Goal: Transaction & Acquisition: Purchase product/service

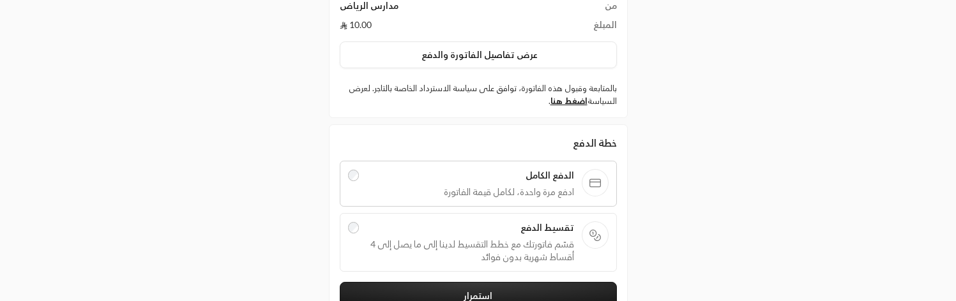
scroll to position [129, 0]
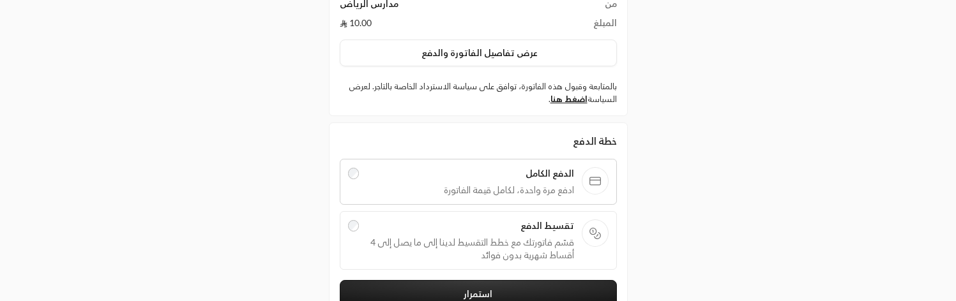
click at [411, 227] on span "تقسيط الدفع" at bounding box center [470, 226] width 207 height 13
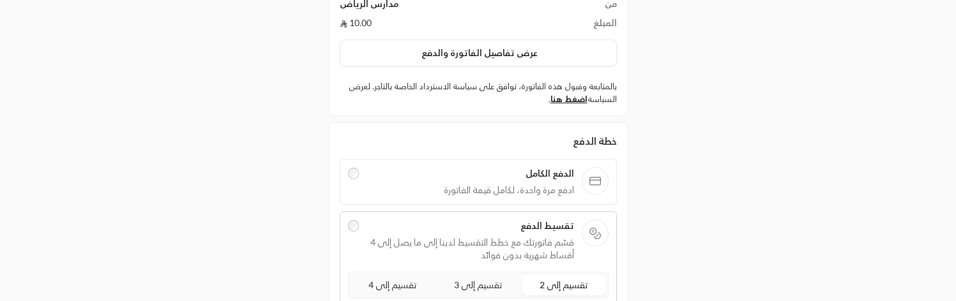
click at [389, 192] on span "ادفع مرة واحدة، لكامل قيمة الفاتورة" at bounding box center [470, 190] width 207 height 13
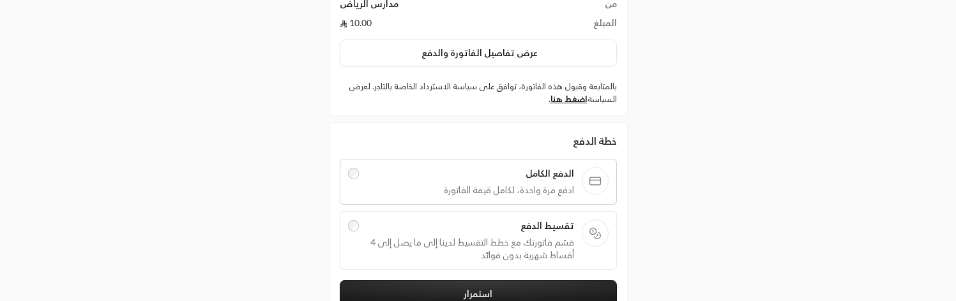
click at [390, 239] on span "قسّم فاتورتك مع خطط التقسيط لدينا إلى ما يصل إلى 4 أقساط شهرية بدون فوائد" at bounding box center [470, 249] width 207 height 26
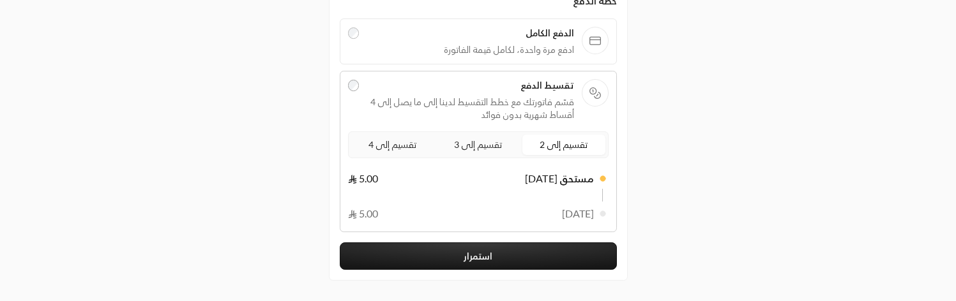
scroll to position [272, 0]
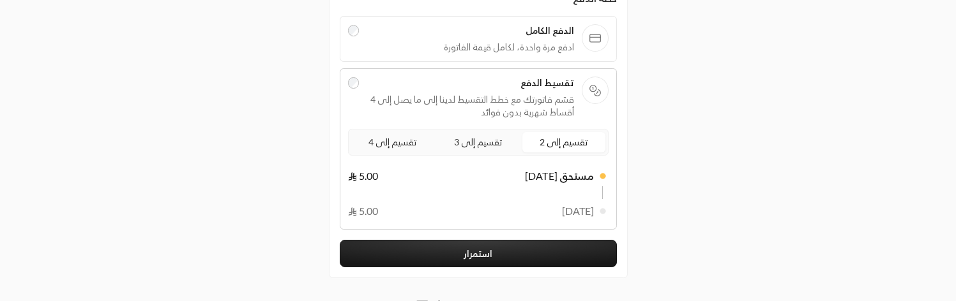
click at [387, 140] on span "تقسيم إلى 4" at bounding box center [392, 142] width 53 height 16
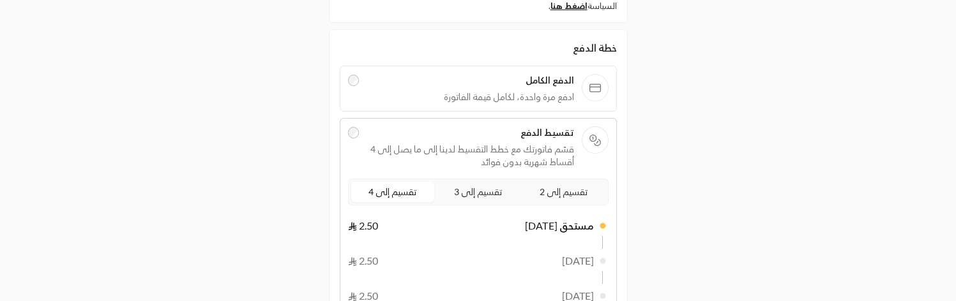
scroll to position [190, 0]
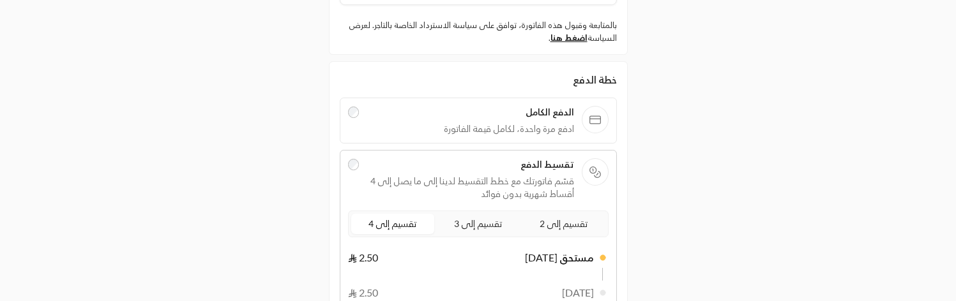
click at [387, 140] on div "الدفع الكامل ادفع مرة واحدة، لكامل قيمة الفاتورة" at bounding box center [478, 121] width 277 height 46
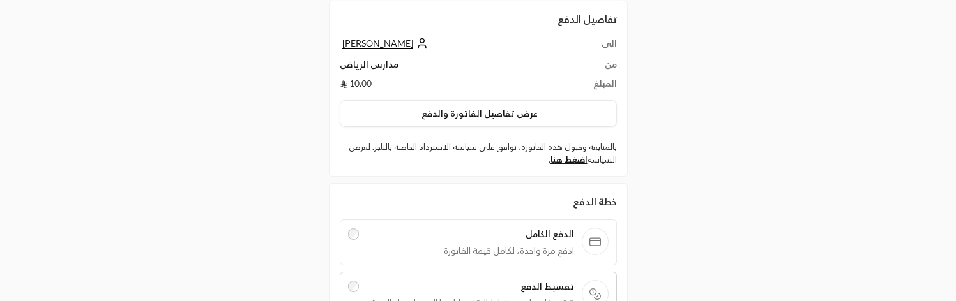
click at [358, 231] on div at bounding box center [353, 242] width 11 height 29
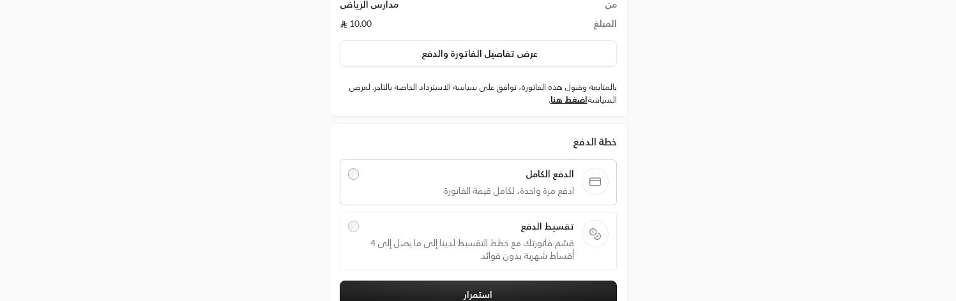
scroll to position [132, 0]
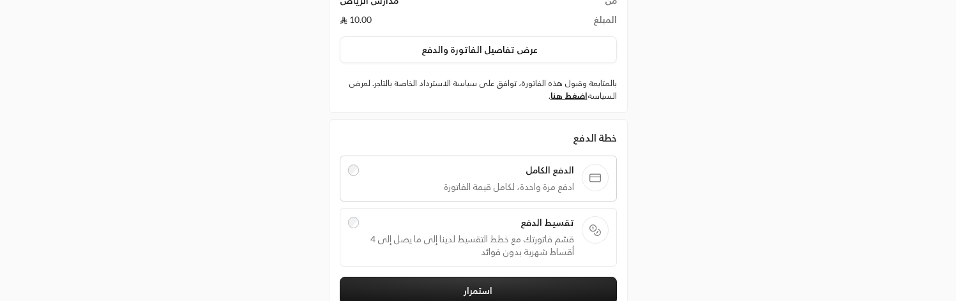
click at [368, 214] on div "تقسيط الدفع قسّم فاتورتك مع خطط التقسيط لدينا إلى ما يصل إلى 4 أقساط شهرية بدون…" at bounding box center [478, 237] width 277 height 59
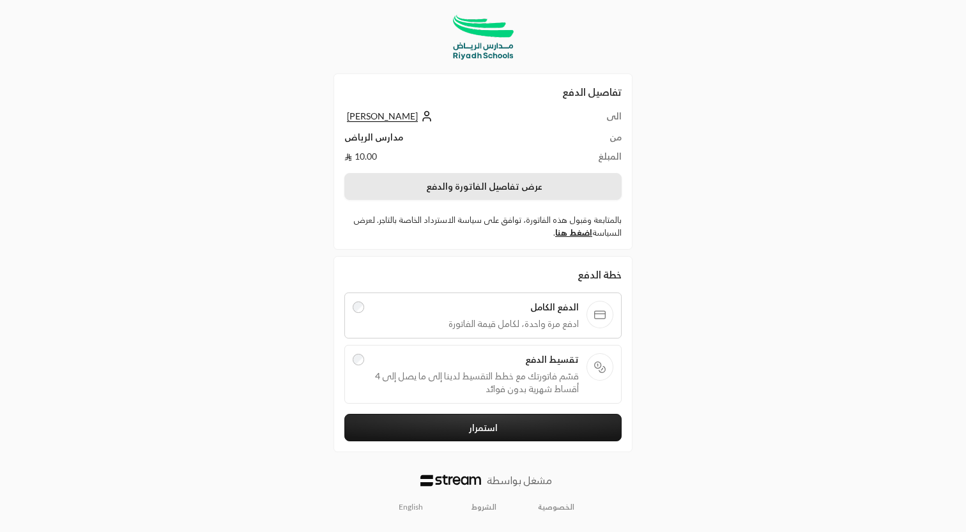
click at [540, 191] on button "عرض تفاصيل الفاتورة والدفع" at bounding box center [482, 186] width 277 height 27
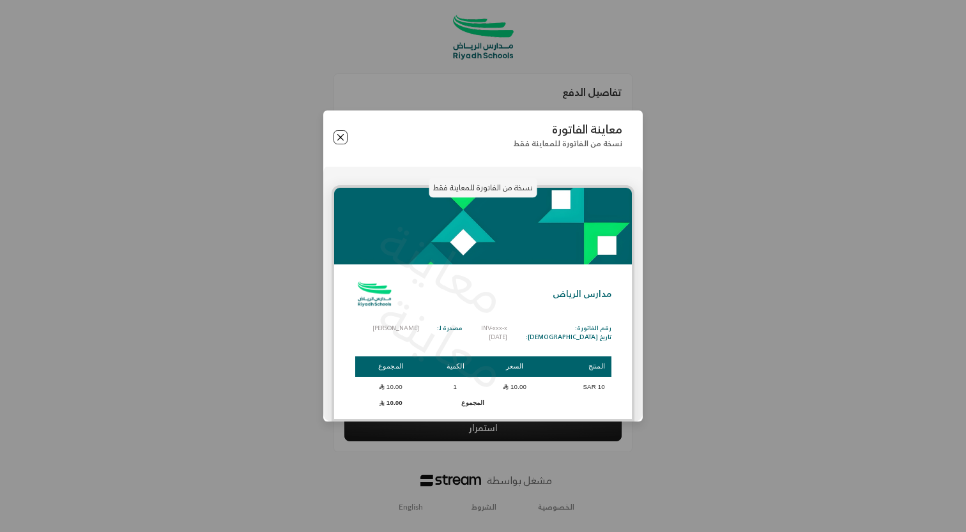
click at [337, 132] on button "Close" at bounding box center [340, 137] width 14 height 14
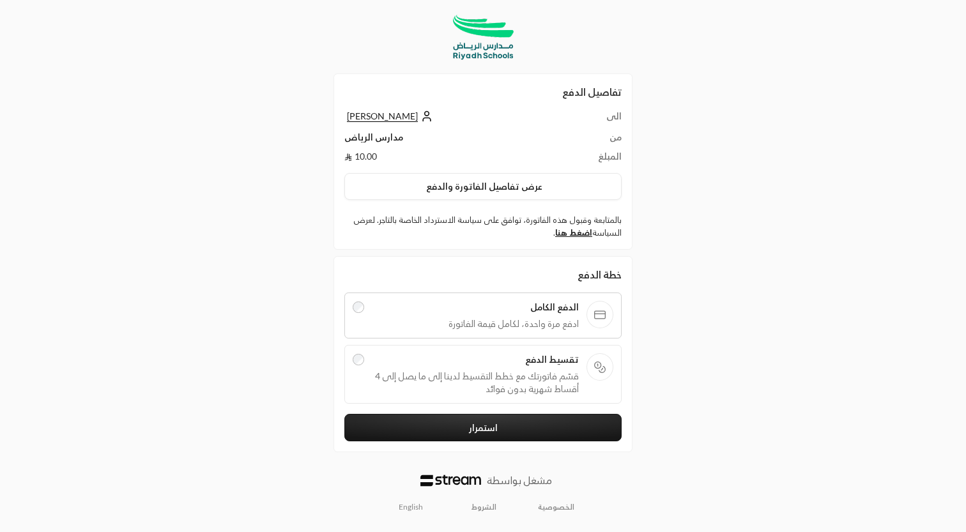
click at [445, 301] on span "قسّم فاتورتك مع خطط التقسيط لدينا إلى ما يصل إلى 4 أقساط شهرية بدون فوائد" at bounding box center [475, 383] width 207 height 26
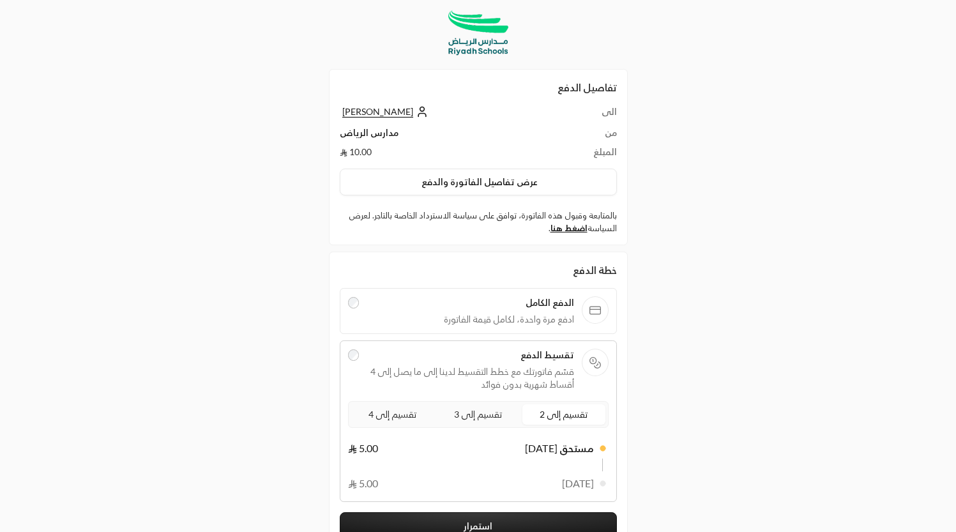
click at [504, 301] on span "ادفع مرة واحدة، لكامل قيمة الفاتورة" at bounding box center [470, 319] width 207 height 13
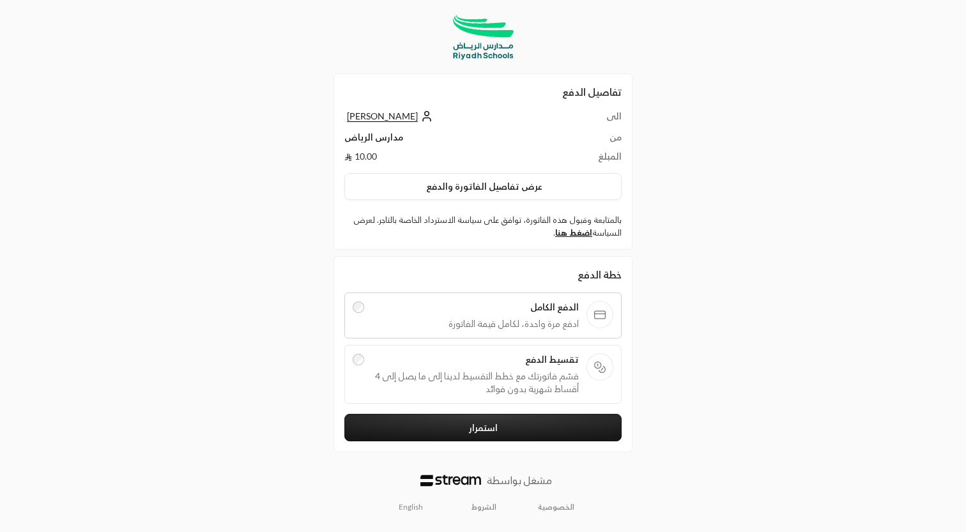
click at [485, 301] on div "تقسيط الدفع قسّم فاتورتك مع خطط التقسيط لدينا إلى ما يصل إلى 4 أقساط شهرية بدون…" at bounding box center [482, 374] width 277 height 59
click at [467, 301] on span "قسّم فاتورتك مع خطط التقسيط لدينا إلى ما يصل إلى 4 أقساط شهرية بدون فوائد" at bounding box center [475, 383] width 207 height 26
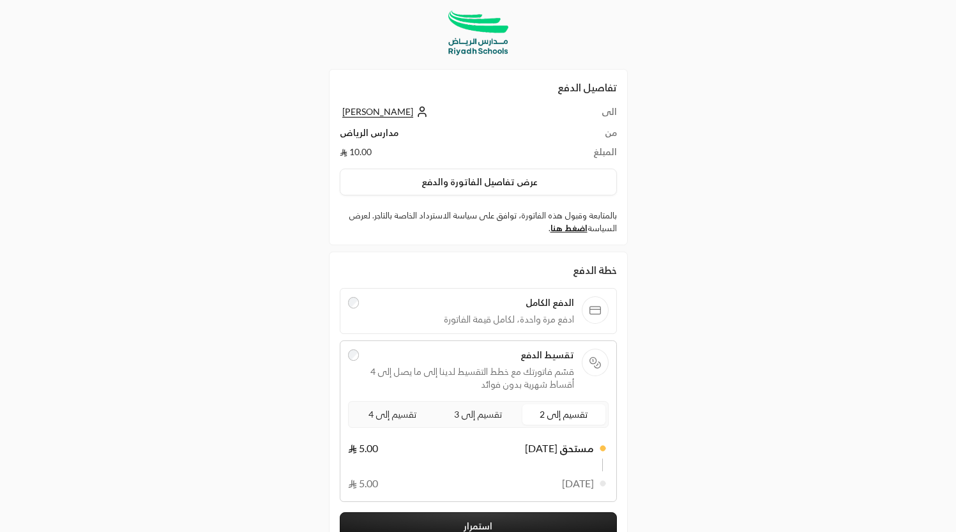
click at [449, 301] on span "ادفع مرة واحدة، لكامل قيمة الفاتورة" at bounding box center [470, 319] width 207 height 13
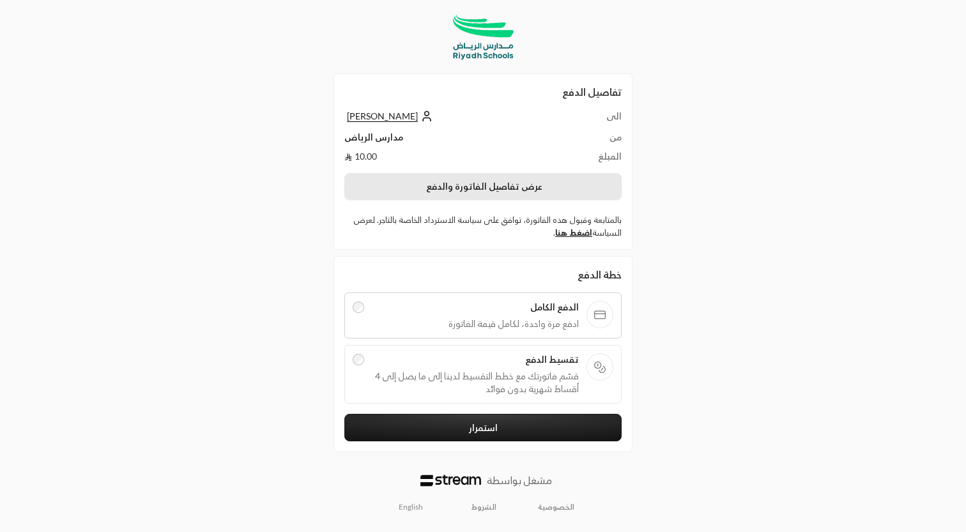
click at [443, 185] on button "عرض تفاصيل الفاتورة والدفع" at bounding box center [482, 186] width 277 height 27
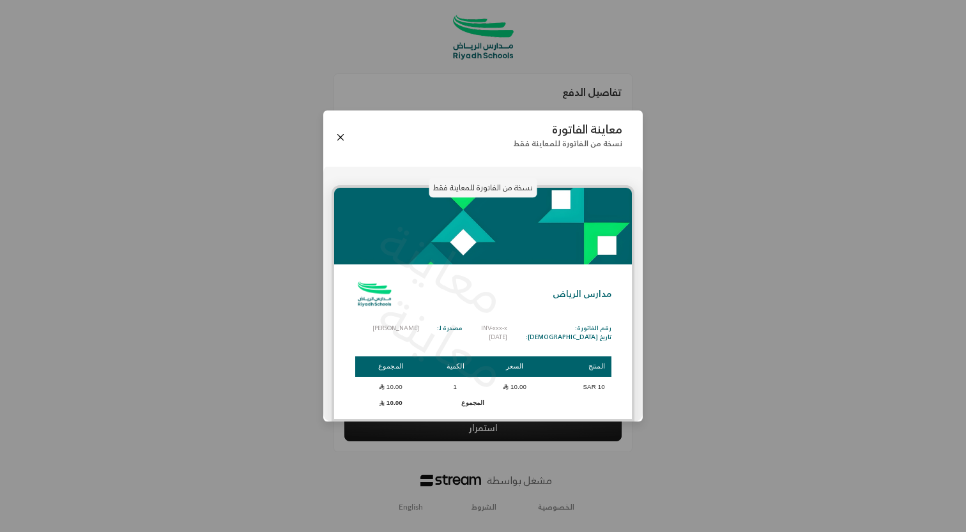
click at [340, 148] on div "معاينة الفاتورة نسخة من الفاتورة للمعاينة فقط" at bounding box center [482, 137] width 319 height 54
click at [337, 128] on div "معاينة الفاتورة نسخة من الفاتورة للمعاينة فقط" at bounding box center [482, 137] width 319 height 54
click at [341, 139] on button "Close" at bounding box center [340, 137] width 14 height 14
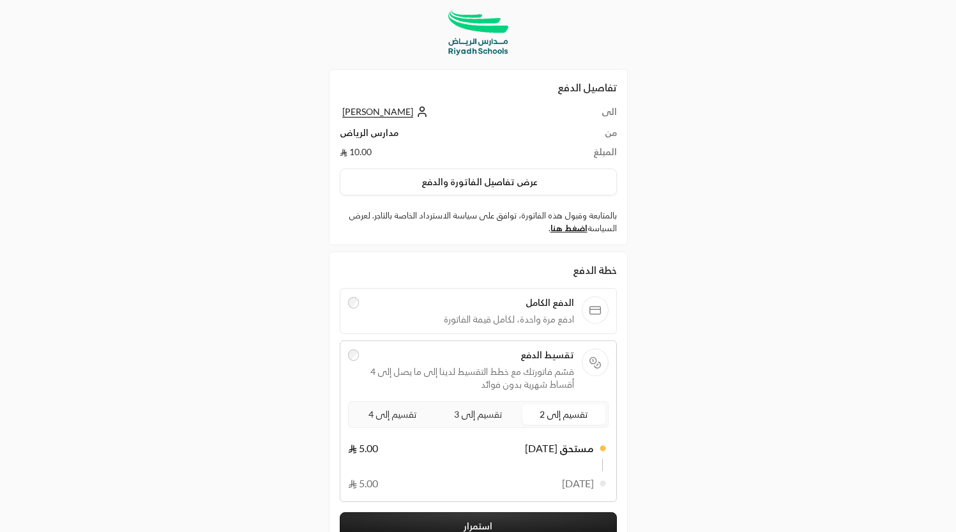
click at [436, 310] on div "الدفع الكامل ادفع مرة واحدة، لكامل قيمة الفاتورة" at bounding box center [470, 310] width 207 height 29
